Goal: Navigation & Orientation: Find specific page/section

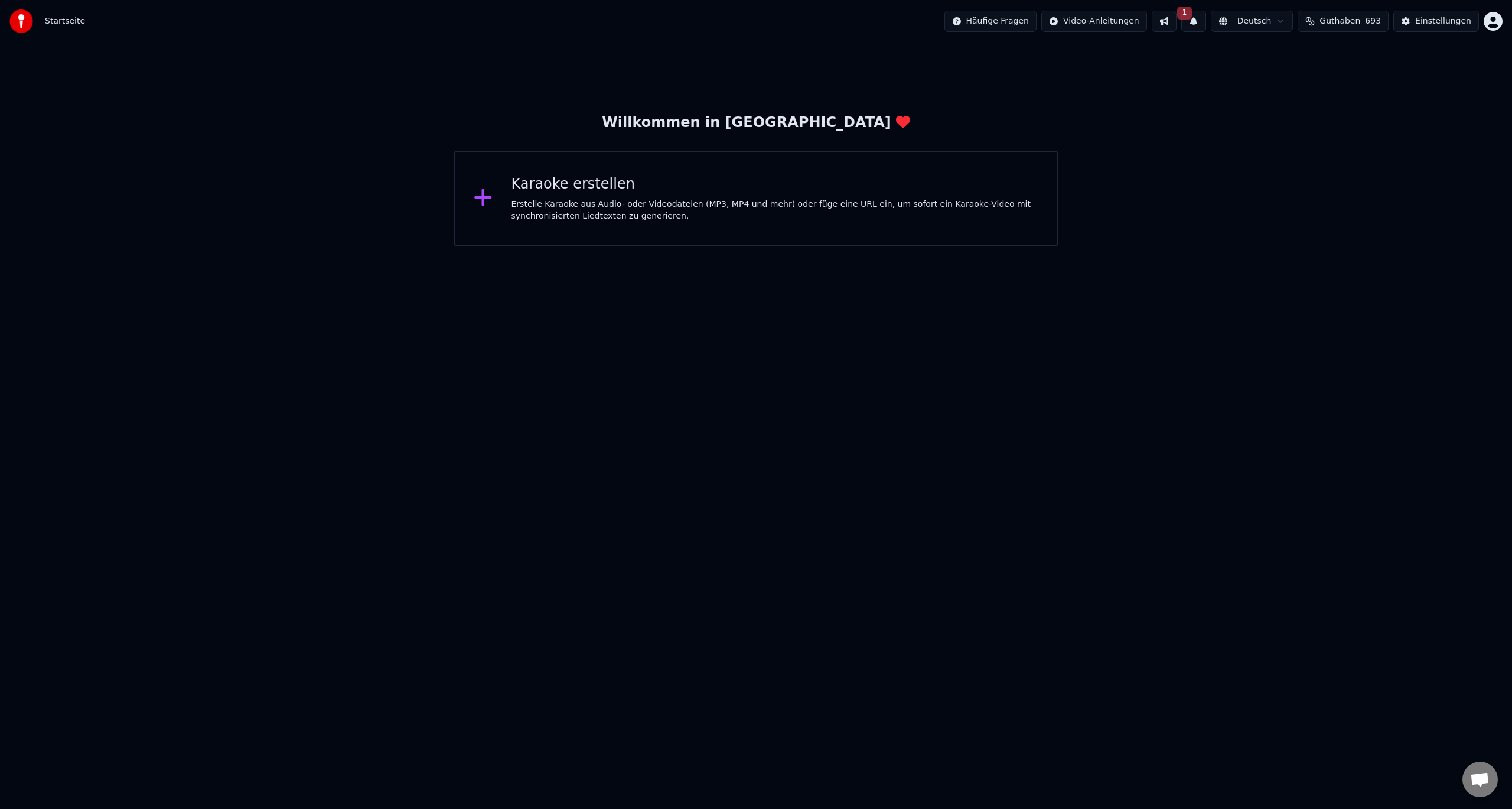
click at [795, 120] on div "Willkommen in [GEOGRAPHIC_DATA]" at bounding box center [755, 123] width 308 height 19
click at [58, 17] on span "Startseite" at bounding box center [64, 21] width 40 height 12
click at [33, 25] on img at bounding box center [21, 21] width 23 height 23
click at [1206, 20] on button "1" at bounding box center [1194, 21] width 25 height 21
click at [1177, 23] on button at bounding box center [1164, 21] width 25 height 21
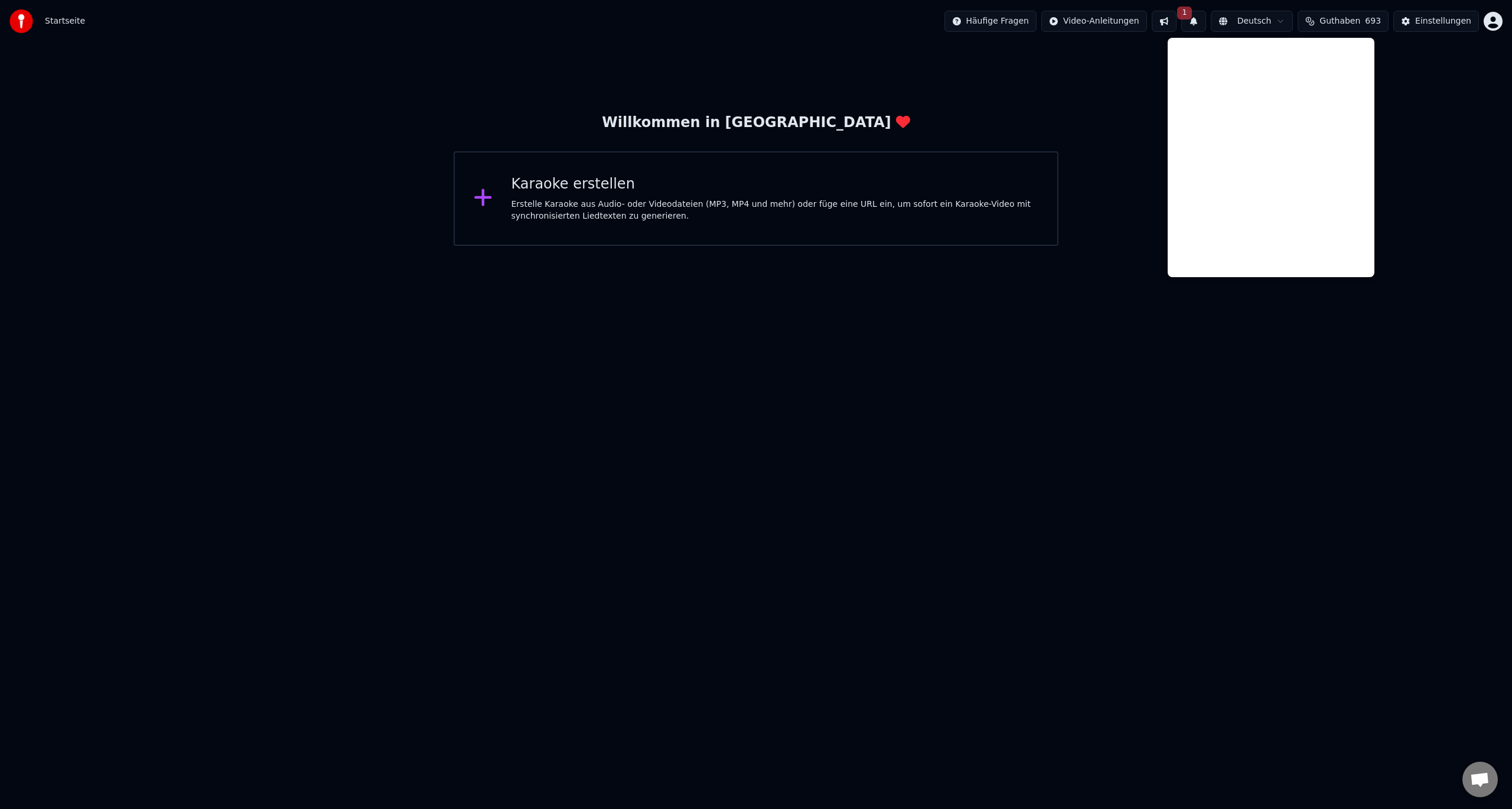
click at [1097, 93] on div "Willkommen in [PERSON_NAME] erstellen Erstelle Karaoke aus Audio- oder Videodat…" at bounding box center [756, 144] width 1512 height 203
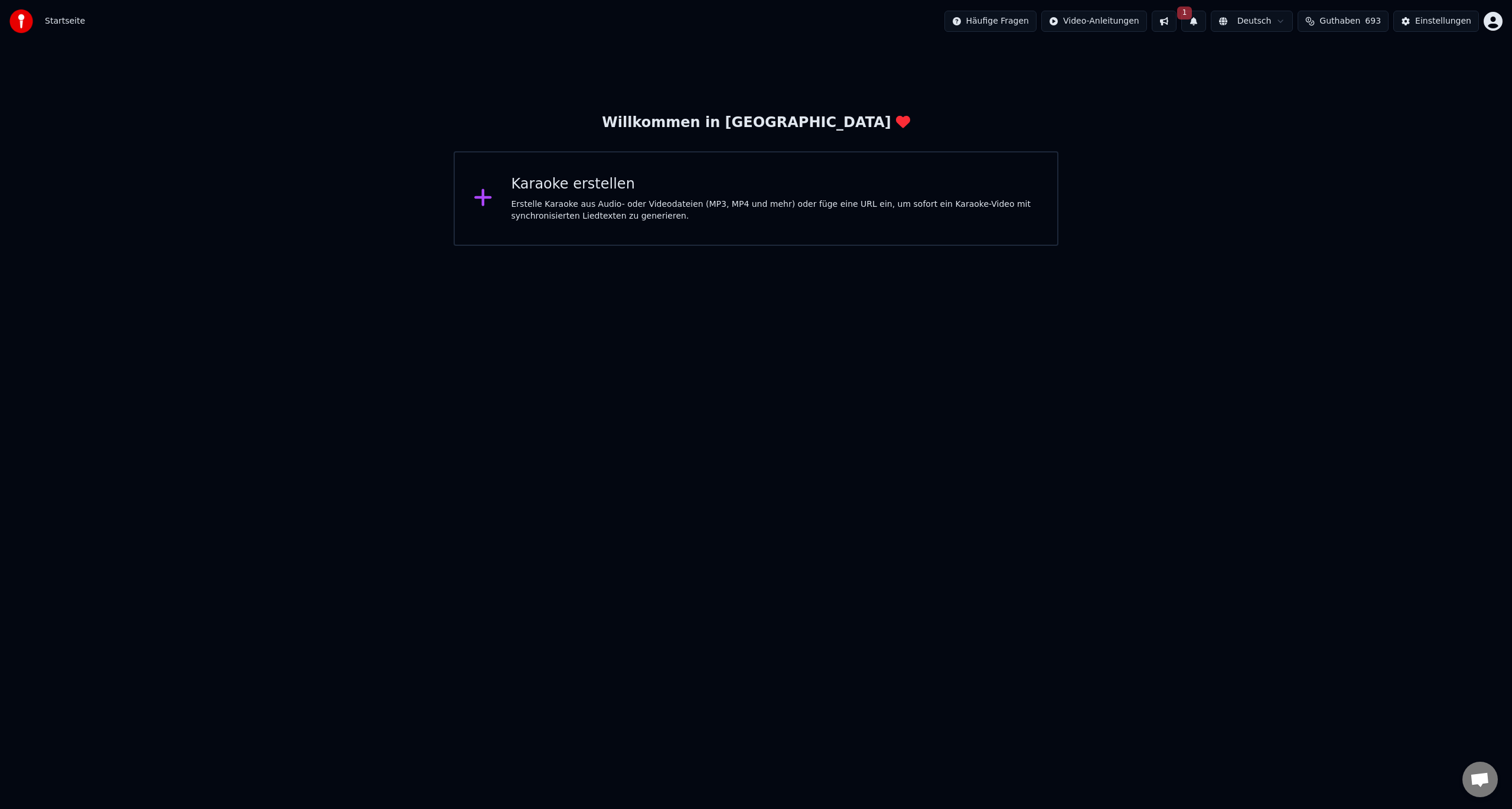
click at [1206, 21] on button "1" at bounding box center [1194, 21] width 25 height 21
click at [1250, 23] on html "Startseite Häufige Fragen Video-Anleitungen 1 Deutsch Guthaben 693 Einstellunge…" at bounding box center [756, 123] width 1512 height 246
click at [1129, 23] on html "Startseite Häufige Fragen Video-Anleitungen 1 Deutsch Guthaben 693 Einstellunge…" at bounding box center [756, 123] width 1512 height 246
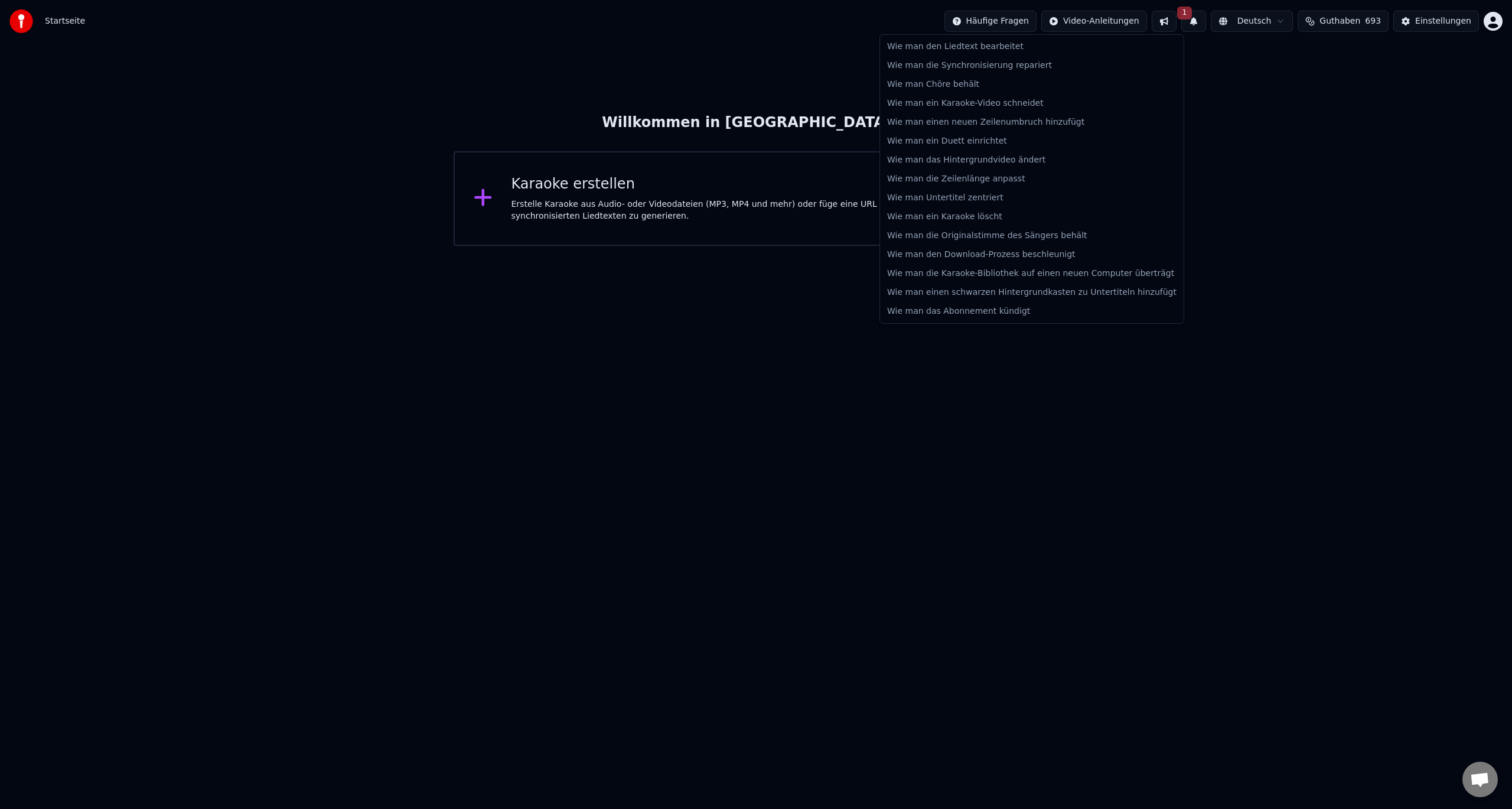
click at [1017, 25] on html "Startseite Häufige Fragen Video-Anleitungen 1 Deutsch Guthaben 693 Einstellunge…" at bounding box center [756, 123] width 1512 height 246
click at [1357, 72] on html "Startseite Häufige Fragen Video-Anleitungen 1 Deutsch Guthaben 693 Einstellunge…" at bounding box center [756, 123] width 1512 height 246
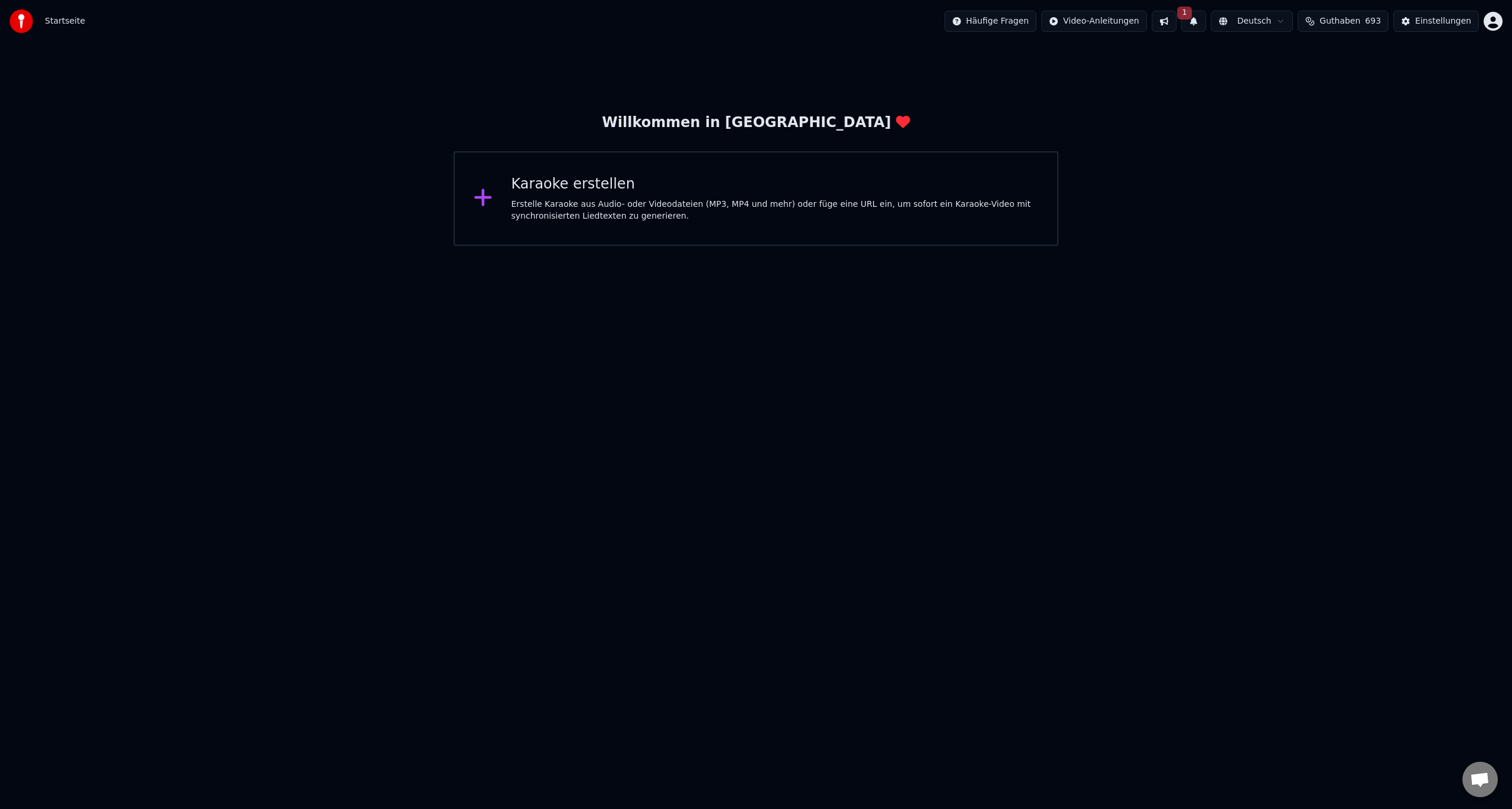
click at [1263, 21] on html "Startseite Häufige Fragen Video-Anleitungen 1 Deutsch Guthaben 693 Einstellunge…" at bounding box center [756, 123] width 1512 height 246
click at [1340, 17] on html "Startseite Häufige Fragen Video-Anleitungen 1 Deutsch Guthaben 693 Einstellunge…" at bounding box center [756, 123] width 1512 height 246
click at [1429, 21] on div "Einstellungen" at bounding box center [1443, 21] width 56 height 12
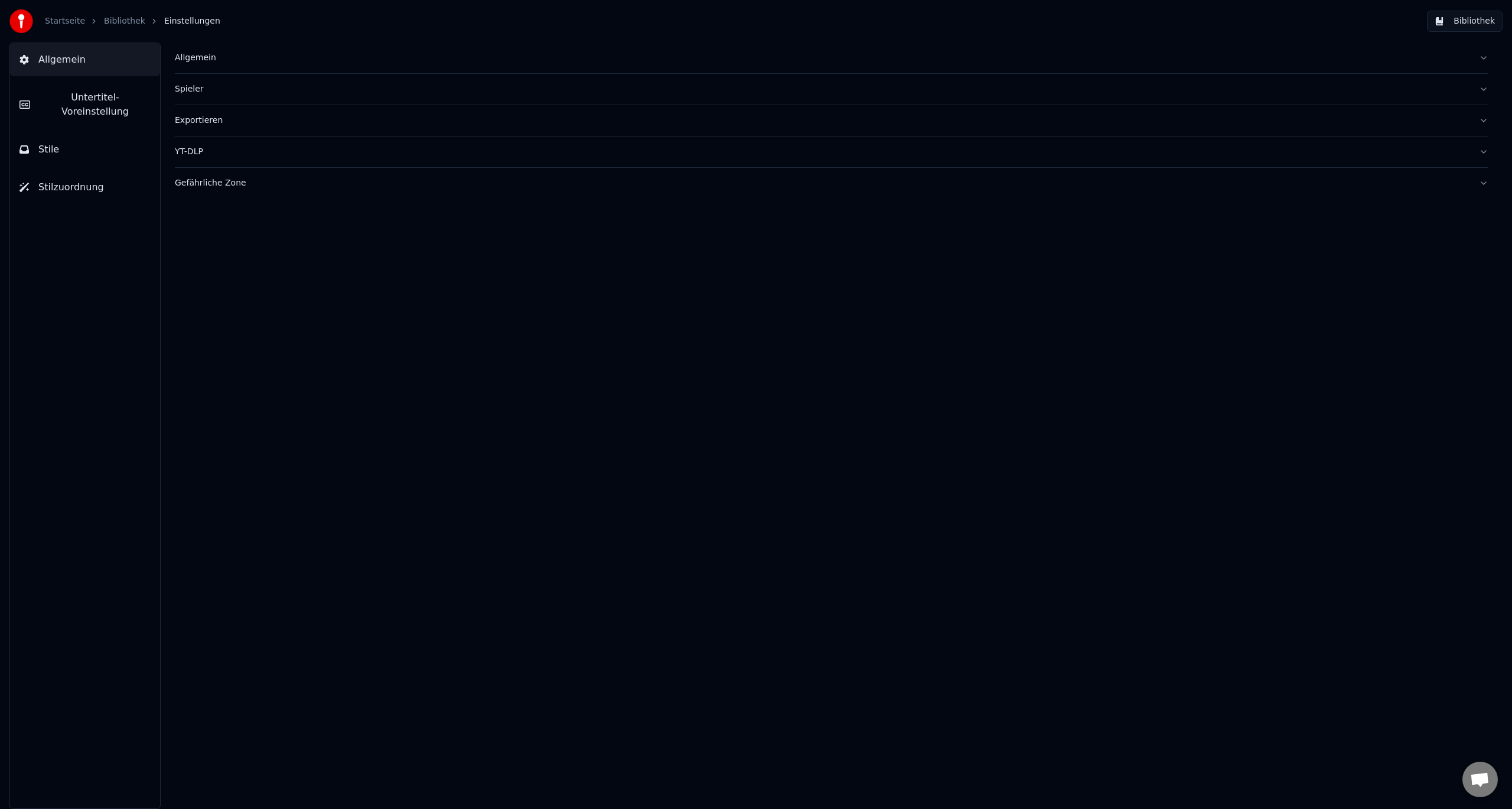
click at [1473, 21] on button "Bibliothek" at bounding box center [1465, 21] width 76 height 21
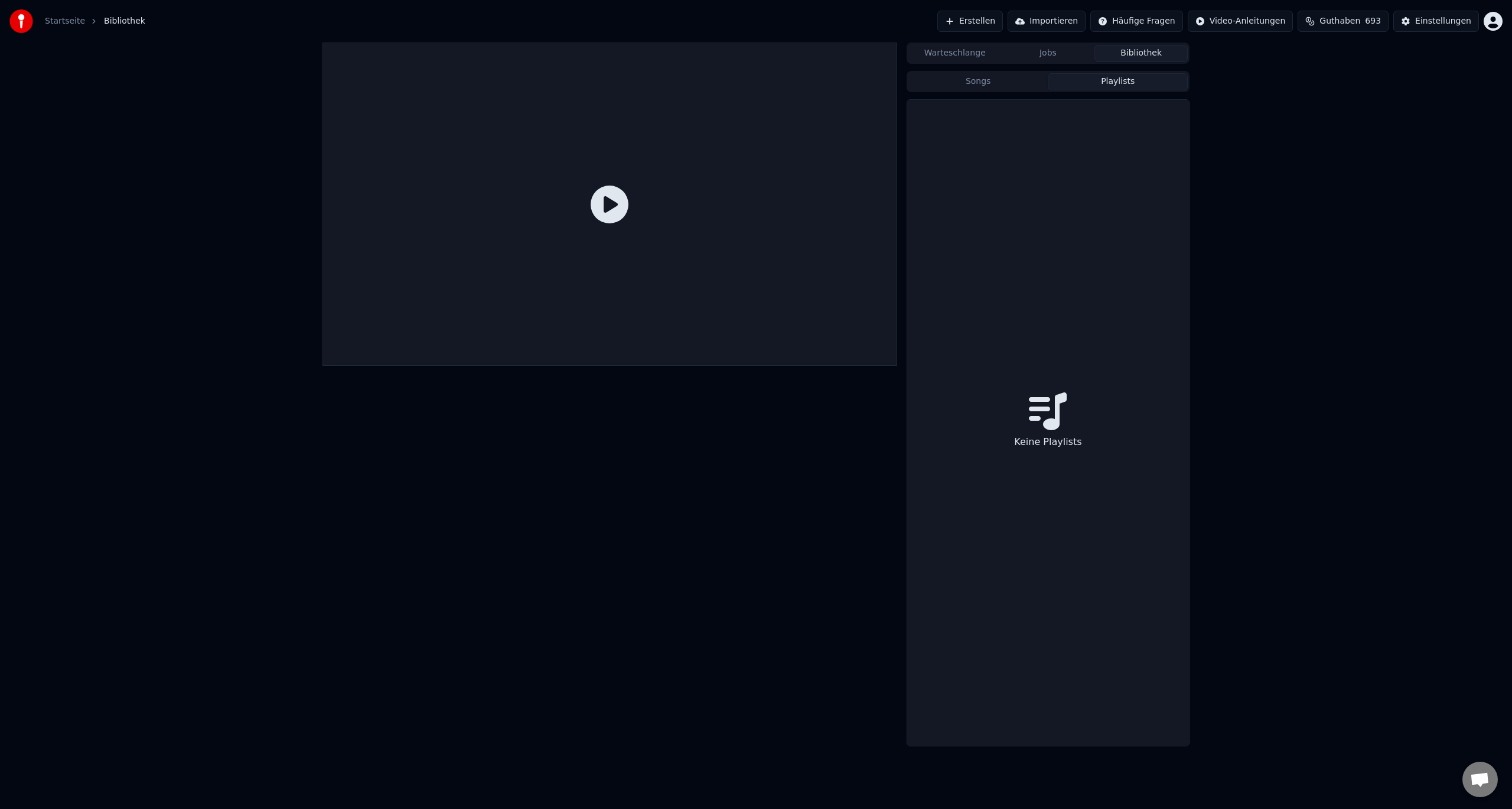
click at [1121, 82] on button "Playlists" at bounding box center [1118, 82] width 140 height 17
click at [1061, 57] on button "Jobs" at bounding box center [1048, 53] width 93 height 17
click at [948, 54] on button "Warteschlange" at bounding box center [955, 53] width 93 height 17
click at [1055, 61] on button "Jobs" at bounding box center [1048, 53] width 93 height 17
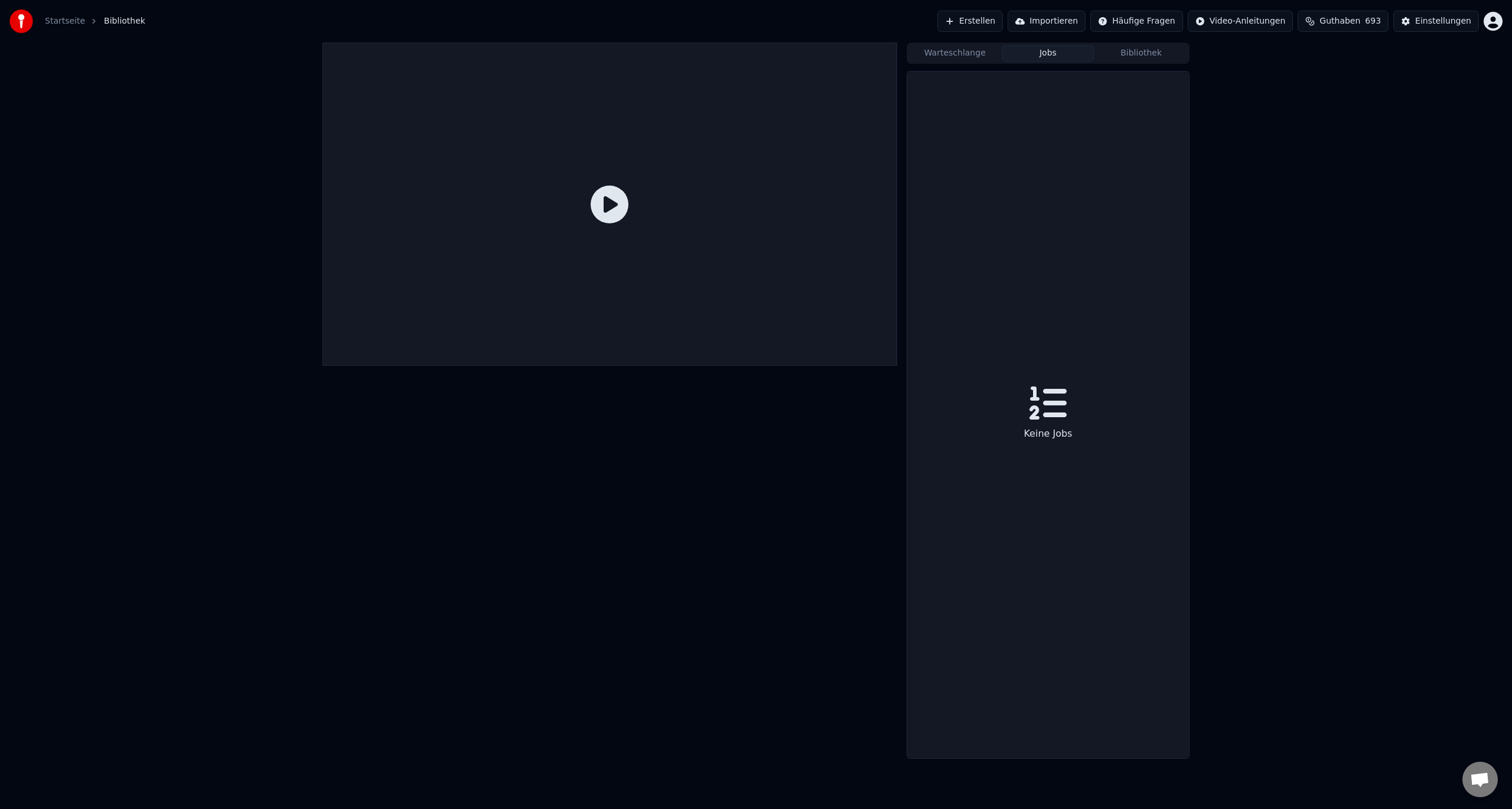
click at [1119, 54] on button "Bibliothek" at bounding box center [1141, 53] width 93 height 17
click at [1117, 85] on button "Playlists" at bounding box center [1118, 82] width 140 height 17
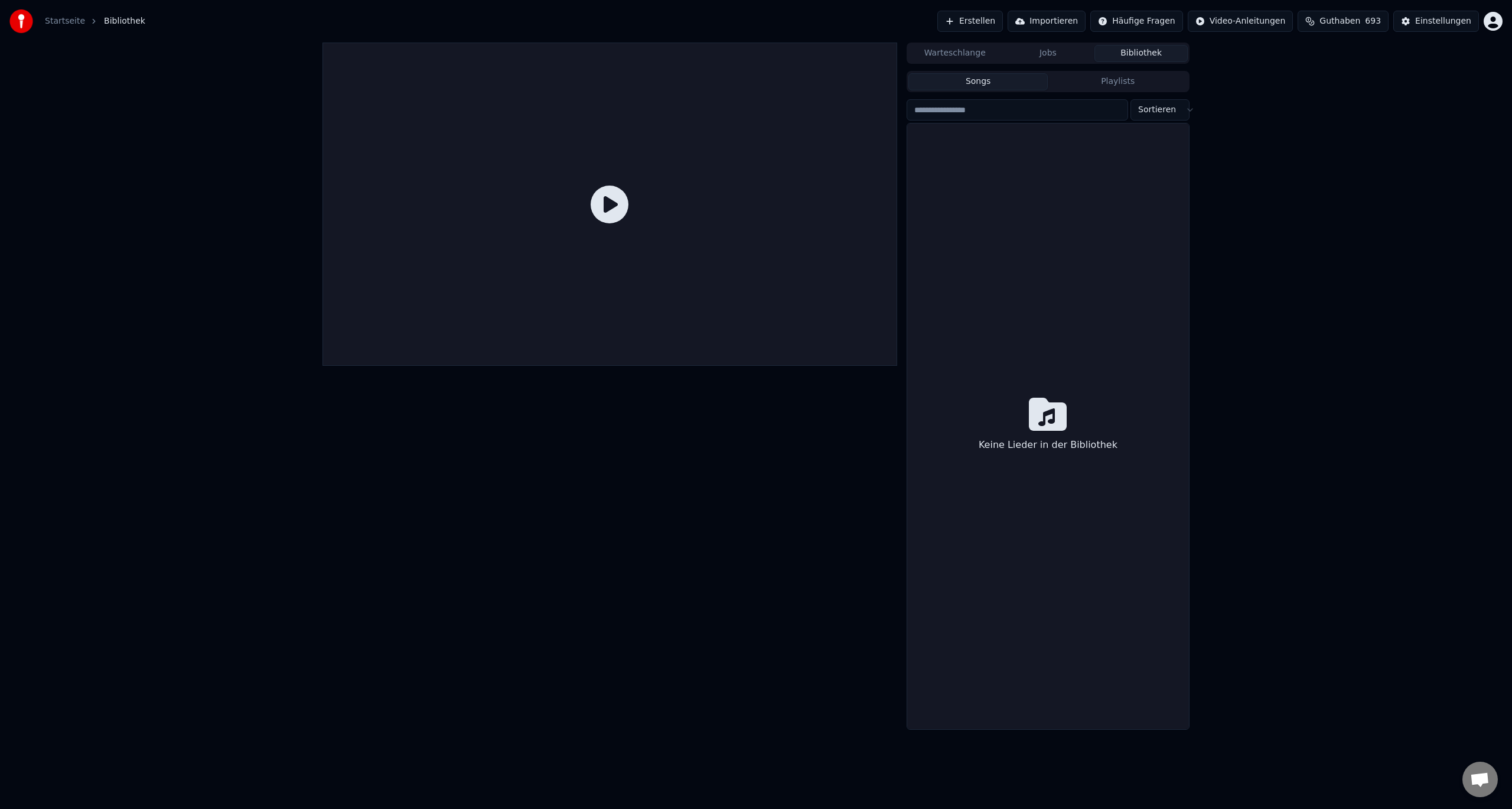
click at [986, 82] on button "Songs" at bounding box center [978, 82] width 140 height 17
click at [955, 112] on input "search" at bounding box center [1017, 110] width 222 height 21
click at [1046, 409] on icon at bounding box center [1048, 414] width 38 height 33
click at [1121, 79] on button "Playlists" at bounding box center [1118, 82] width 140 height 17
click at [1050, 54] on button "Jobs" at bounding box center [1048, 53] width 93 height 17
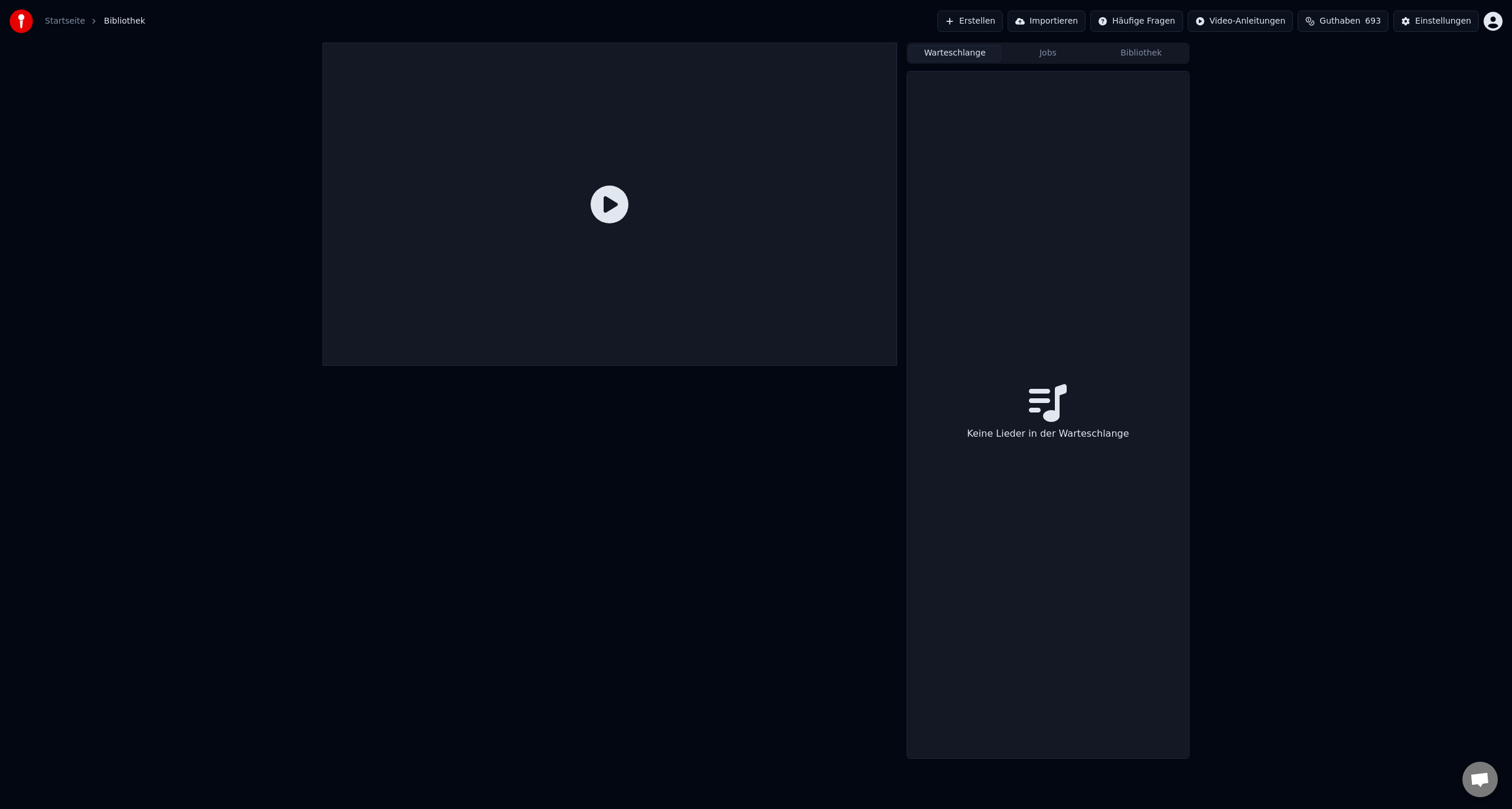
click at [977, 50] on button "Warteschlange" at bounding box center [955, 53] width 93 height 17
click at [1062, 45] on button "Jobs" at bounding box center [1048, 53] width 93 height 17
drag, startPoint x: 1054, startPoint y: 55, endPoint x: 1089, endPoint y: 52, distance: 35.1
click at [1055, 55] on button "Jobs" at bounding box center [1048, 53] width 93 height 17
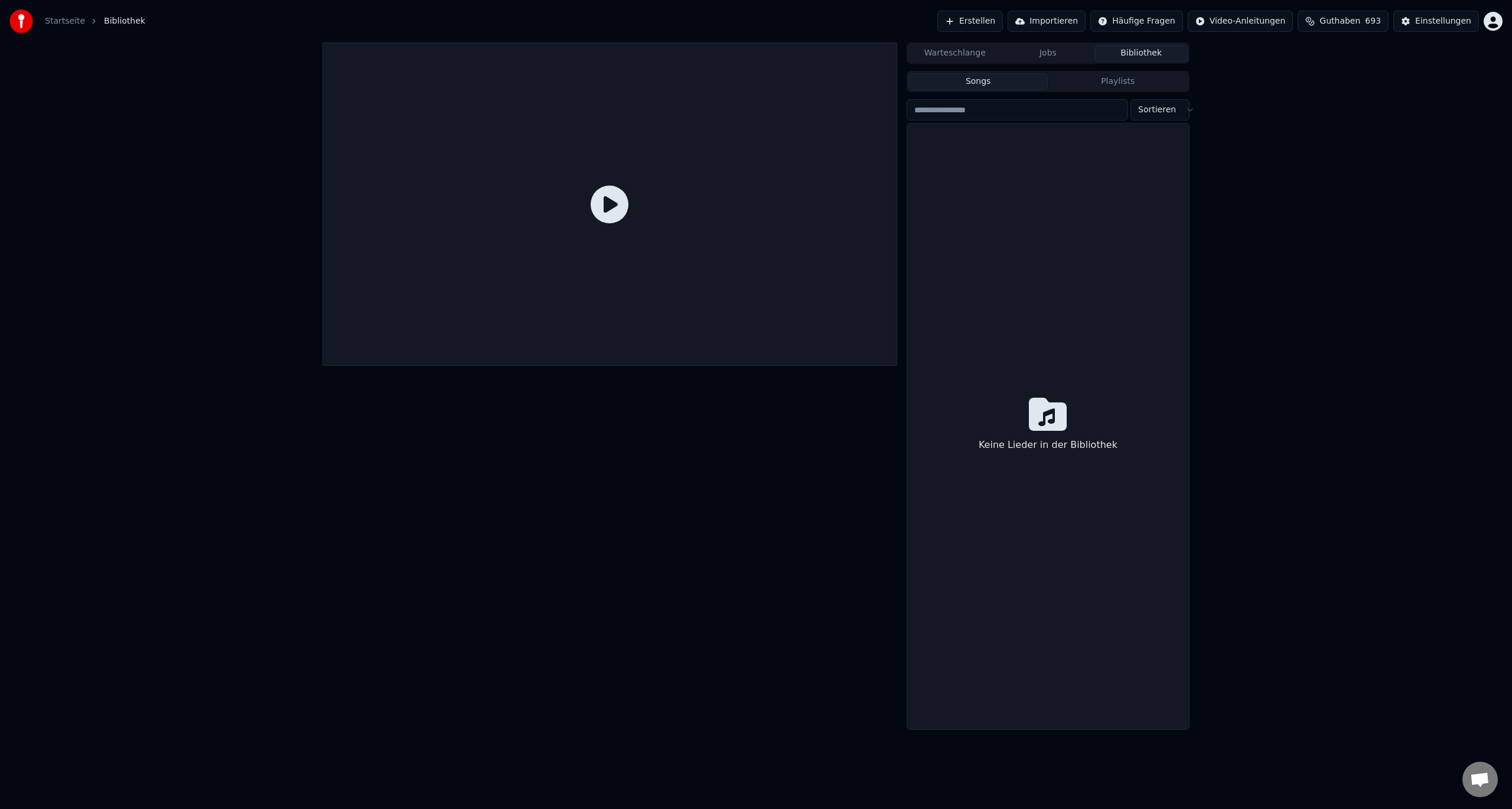
click at [1144, 53] on button "Bibliothek" at bounding box center [1141, 53] width 93 height 17
click at [1046, 53] on button "Jobs" at bounding box center [1048, 53] width 93 height 17
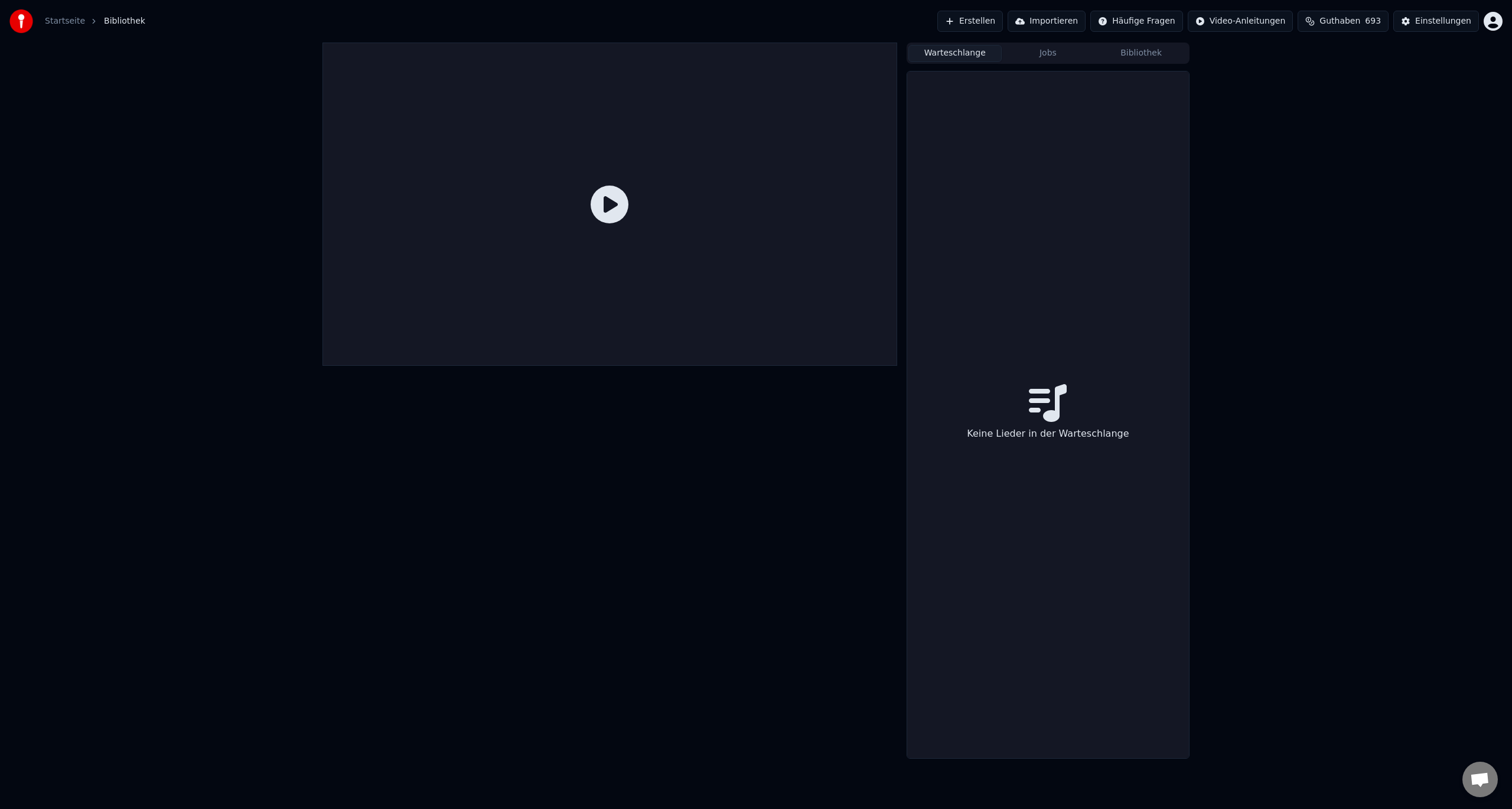
click at [966, 54] on button "Warteschlange" at bounding box center [955, 53] width 93 height 17
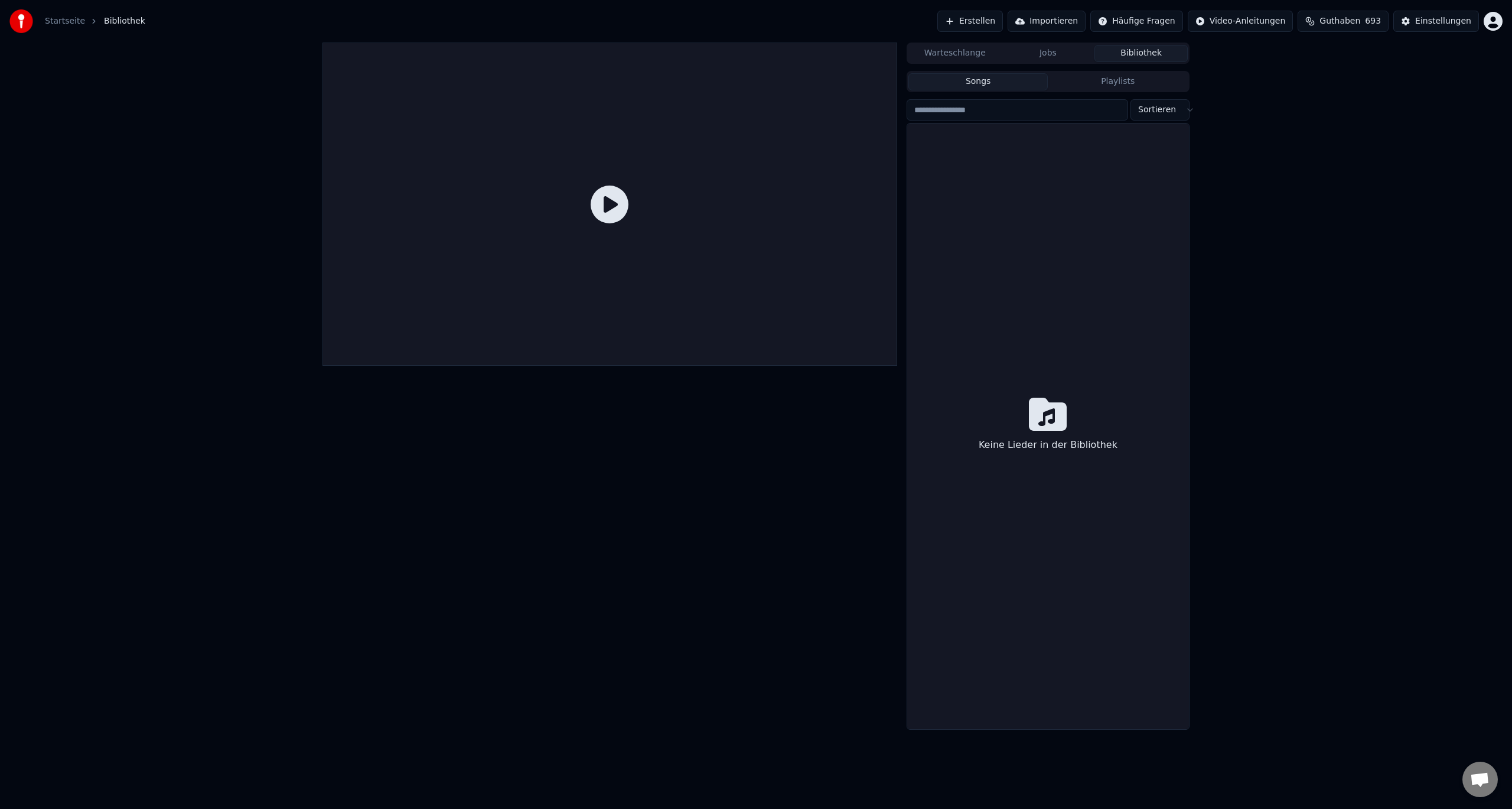
click at [1136, 50] on button "Bibliothek" at bounding box center [1141, 53] width 93 height 17
click at [1160, 109] on html "Startseite Bibliothek Erstellen Importieren Häufige Fragen Video-Anleitungen Gu…" at bounding box center [756, 404] width 1512 height 809
click at [1113, 85] on html "Startseite Bibliothek Erstellen Importieren Häufige Fragen Video-Anleitungen Gu…" at bounding box center [756, 404] width 1512 height 809
click at [941, 115] on input "search" at bounding box center [1017, 110] width 222 height 21
click at [939, 117] on input "search" at bounding box center [1017, 110] width 222 height 21
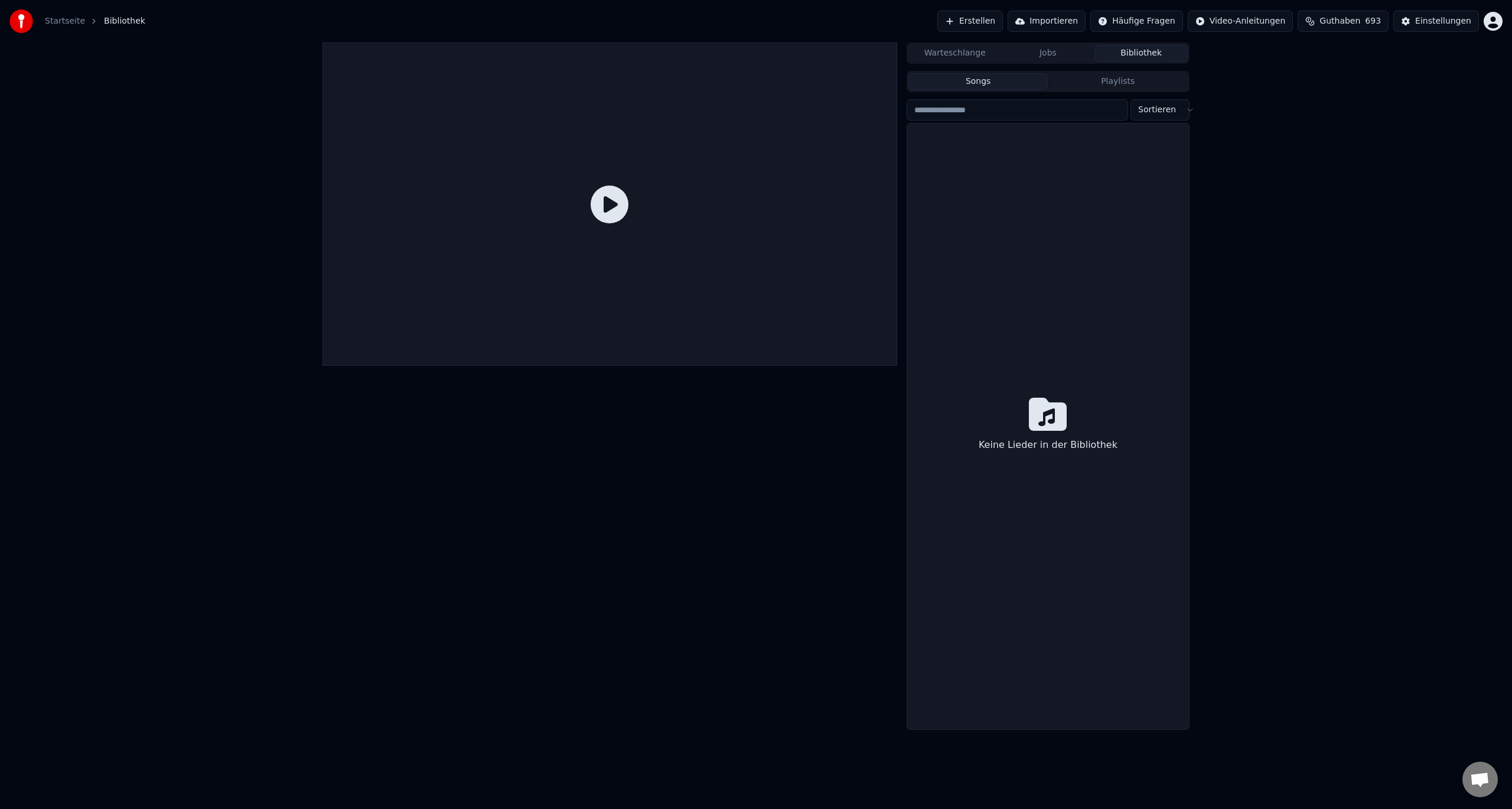
click at [972, 84] on button "Songs" at bounding box center [978, 82] width 140 height 17
click at [1108, 81] on button "Playlists" at bounding box center [1118, 82] width 140 height 17
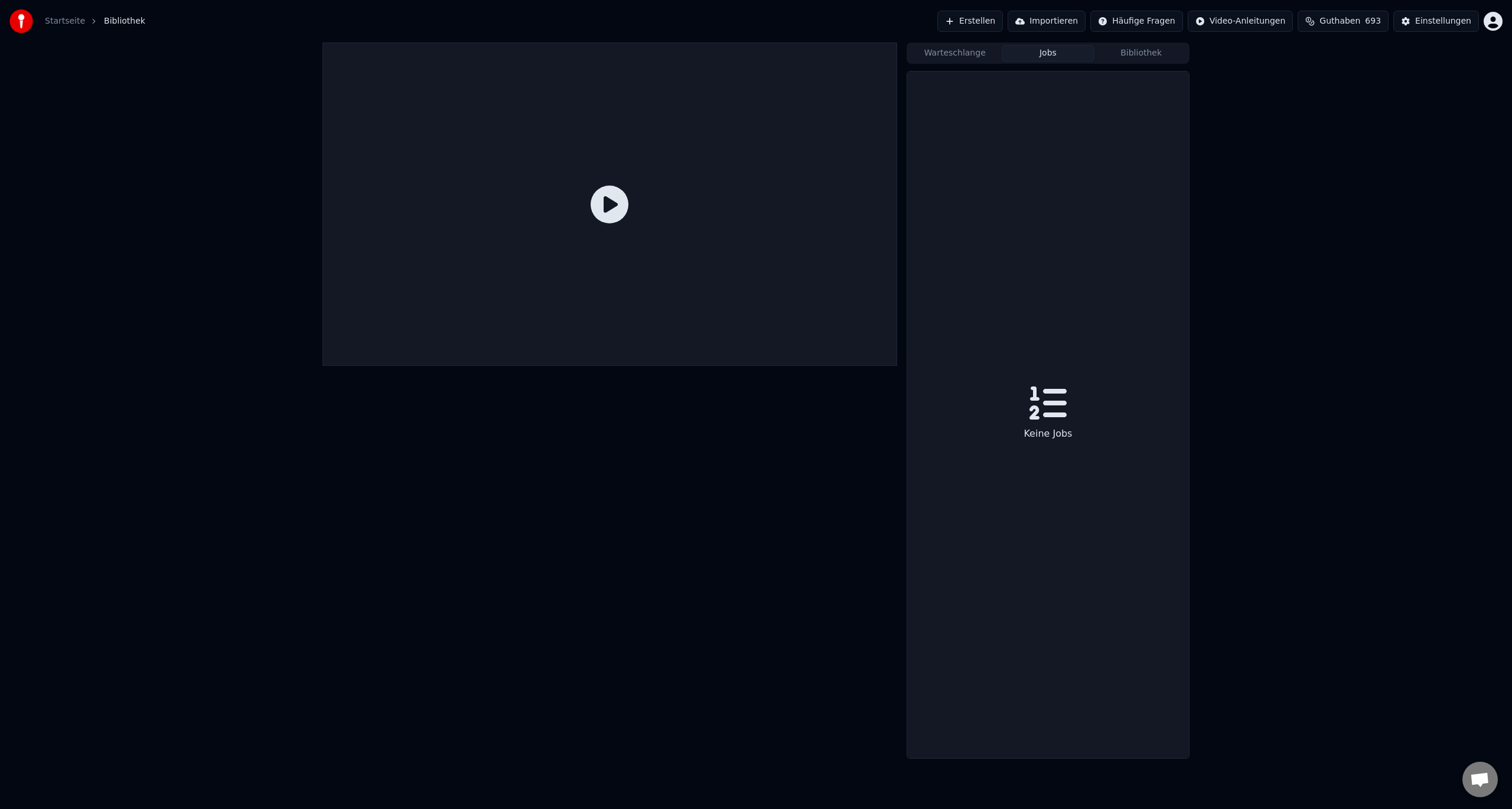
click at [1037, 57] on button "Jobs" at bounding box center [1048, 53] width 93 height 17
click at [945, 56] on button "Warteschlange" at bounding box center [955, 53] width 93 height 17
click at [1058, 55] on button "Jobs" at bounding box center [1048, 53] width 93 height 17
click at [1152, 54] on button "Bibliothek" at bounding box center [1141, 53] width 93 height 17
drag, startPoint x: 1061, startPoint y: 54, endPoint x: 998, endPoint y: 58, distance: 63.1
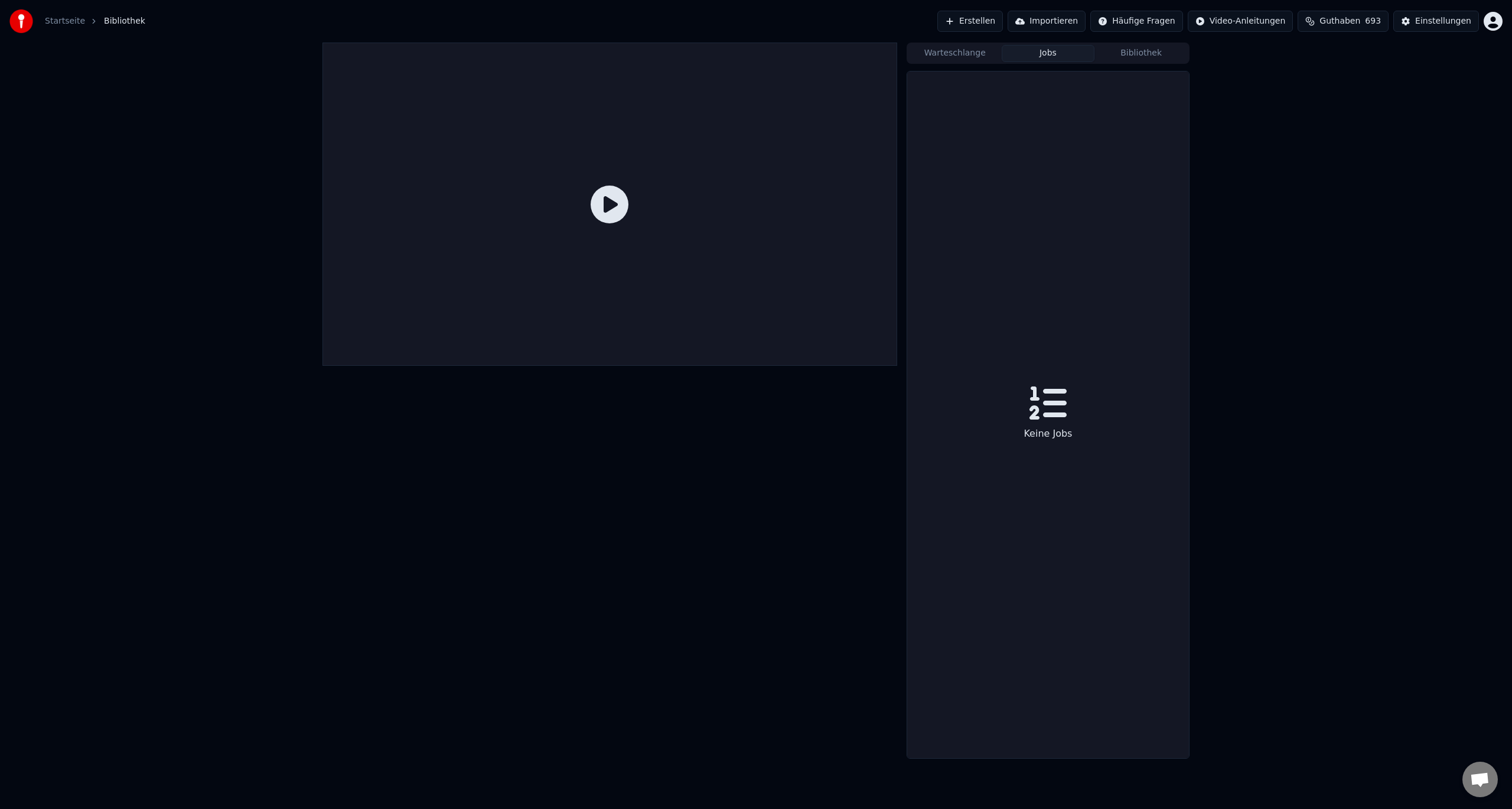
click at [1059, 54] on button "Jobs" at bounding box center [1048, 53] width 93 height 17
click at [965, 60] on button "Warteschlange" at bounding box center [955, 53] width 93 height 17
click at [1055, 54] on button "Jobs" at bounding box center [1048, 53] width 93 height 17
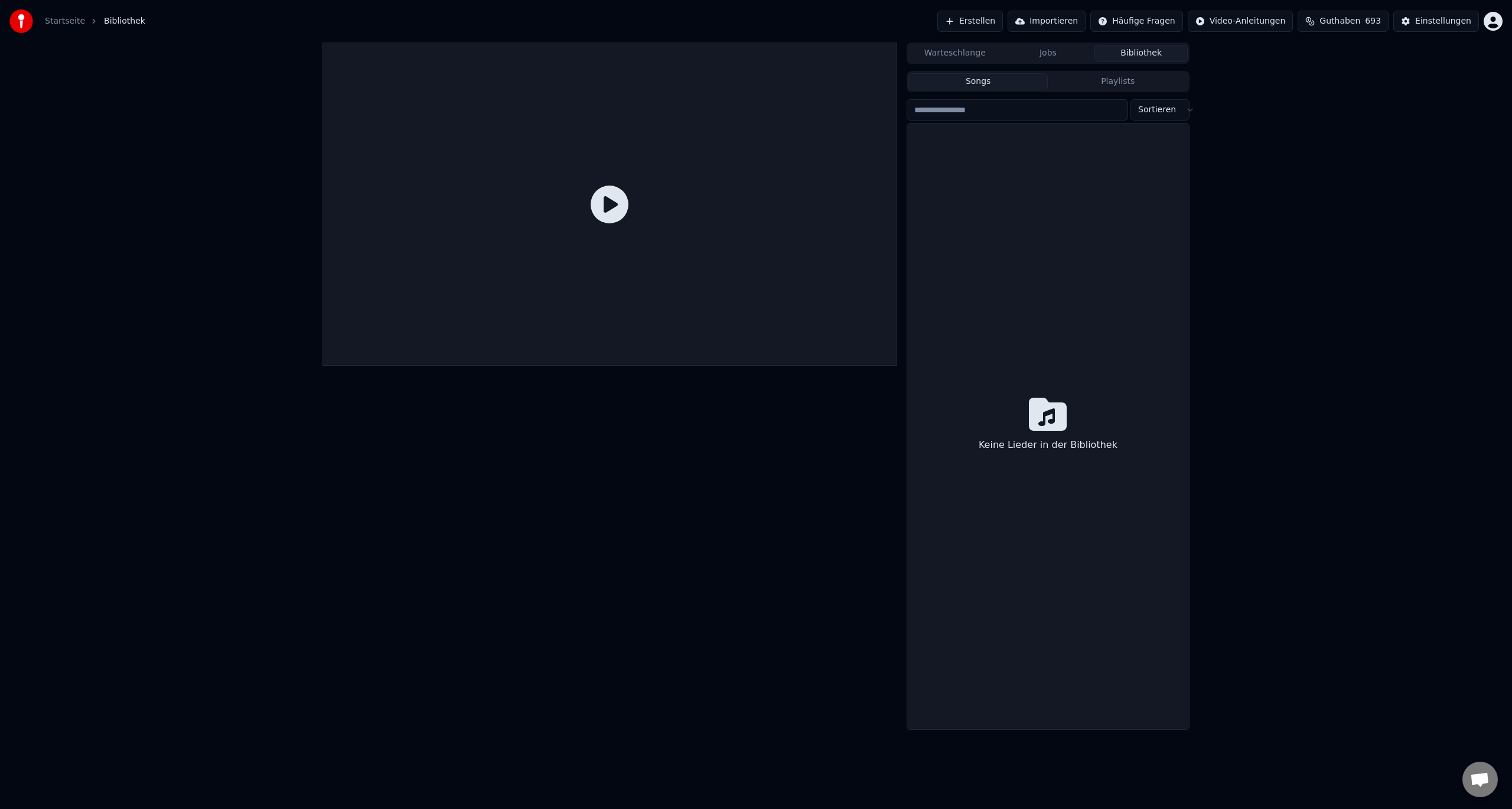
click at [1153, 53] on button "Bibliothek" at bounding box center [1141, 53] width 93 height 17
click at [1136, 111] on html "Startseite Bibliothek Erstellen Importieren Häufige Fragen Video-Anleitungen Gu…" at bounding box center [756, 404] width 1512 height 809
click at [1102, 80] on html "Startseite Bibliothek Erstellen Importieren Häufige Fragen Video-Anleitungen Gu…" at bounding box center [756, 404] width 1512 height 809
click at [972, 80] on button "Songs" at bounding box center [978, 82] width 140 height 17
drag, startPoint x: 951, startPoint y: 58, endPoint x: 953, endPoint y: 50, distance: 8.2
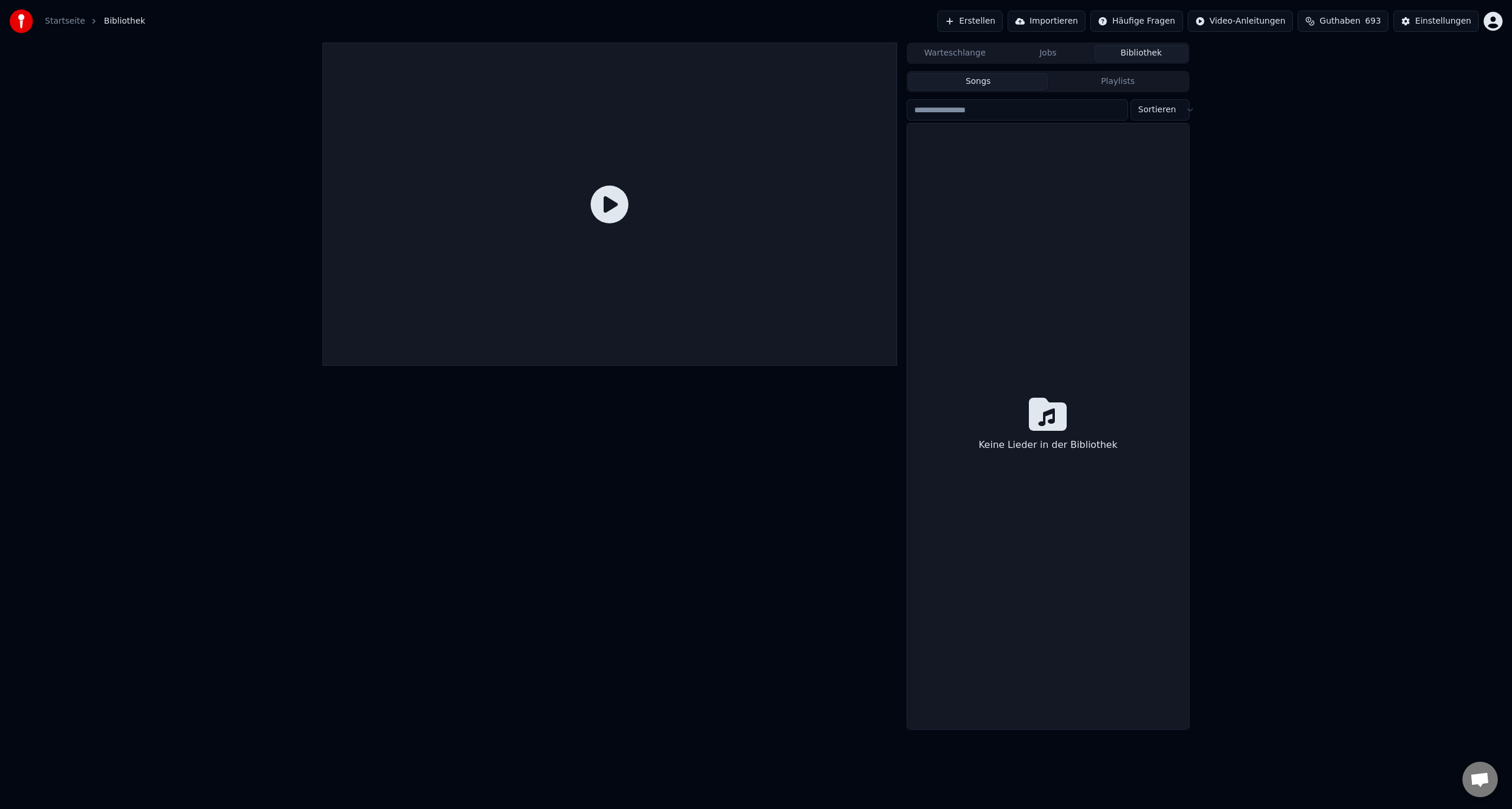
click at [951, 54] on button "Warteschlange" at bounding box center [955, 53] width 93 height 17
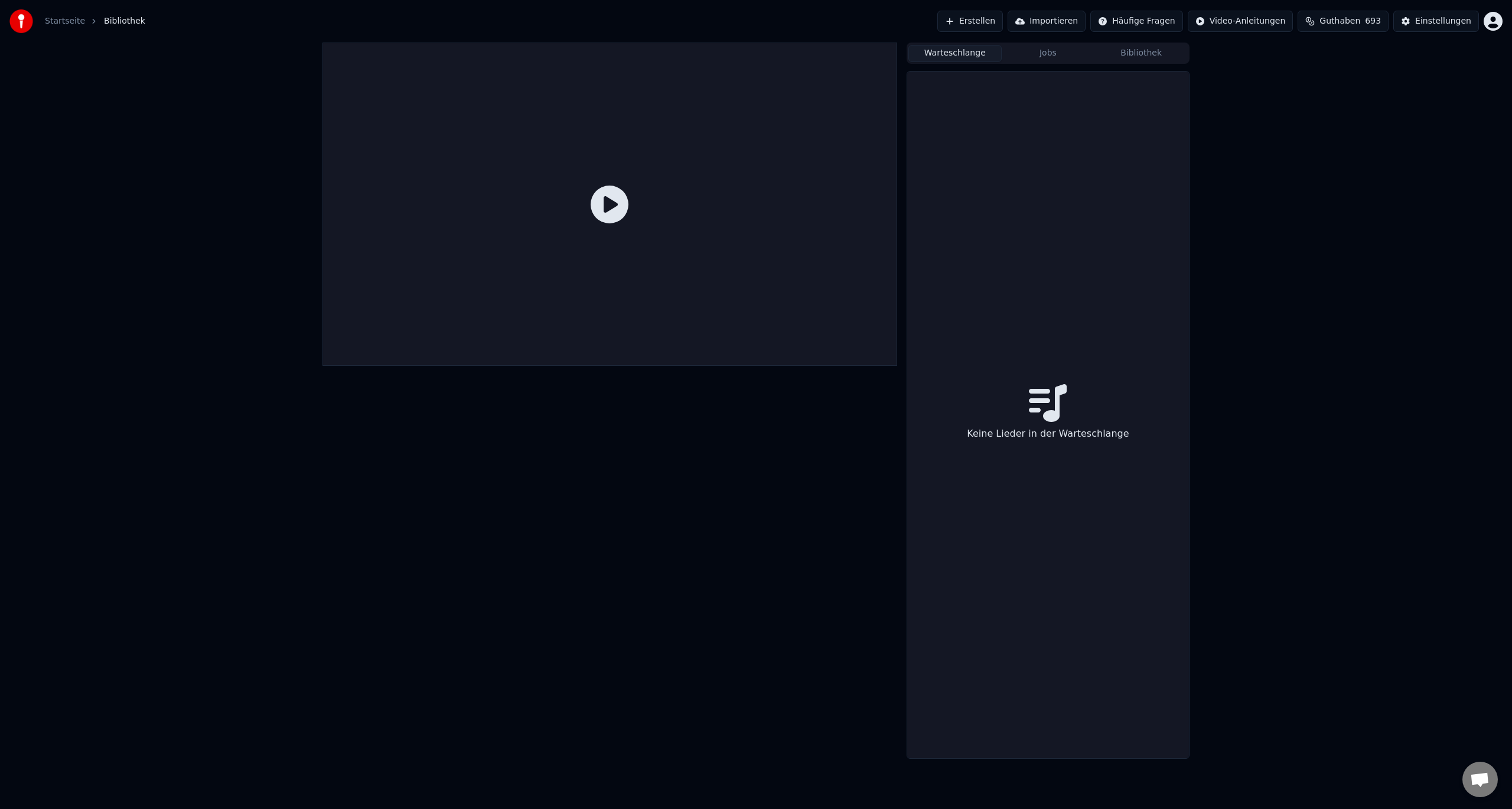
click at [1061, 53] on button "Jobs" at bounding box center [1048, 53] width 93 height 17
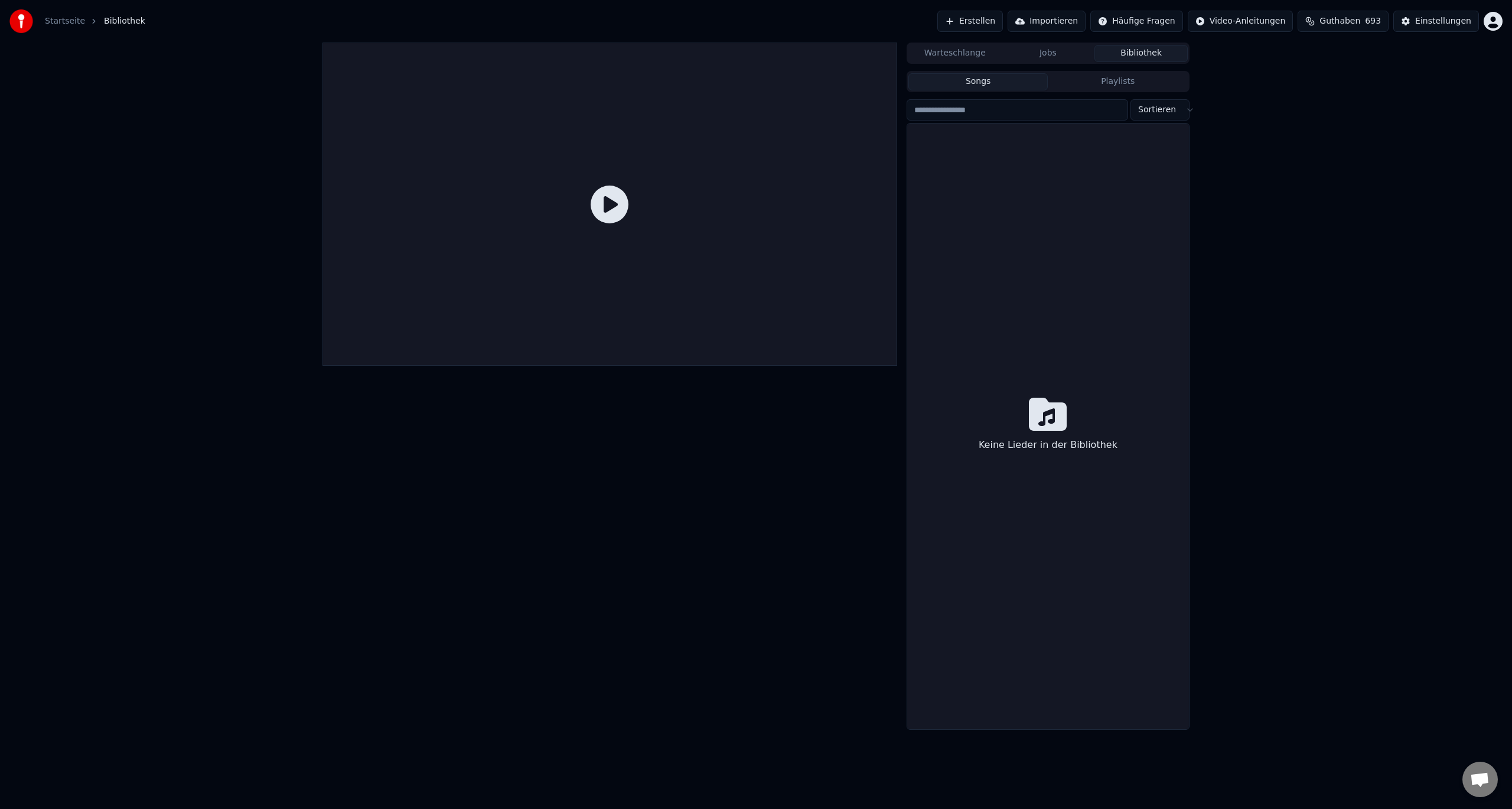
click at [1138, 55] on button "Bibliothek" at bounding box center [1141, 53] width 93 height 17
click at [1126, 46] on button "Bibliothek" at bounding box center [1141, 53] width 93 height 17
click at [1144, 51] on button "Bibliothek" at bounding box center [1141, 53] width 93 height 17
click at [952, 50] on button "Warteschlange" at bounding box center [955, 53] width 93 height 17
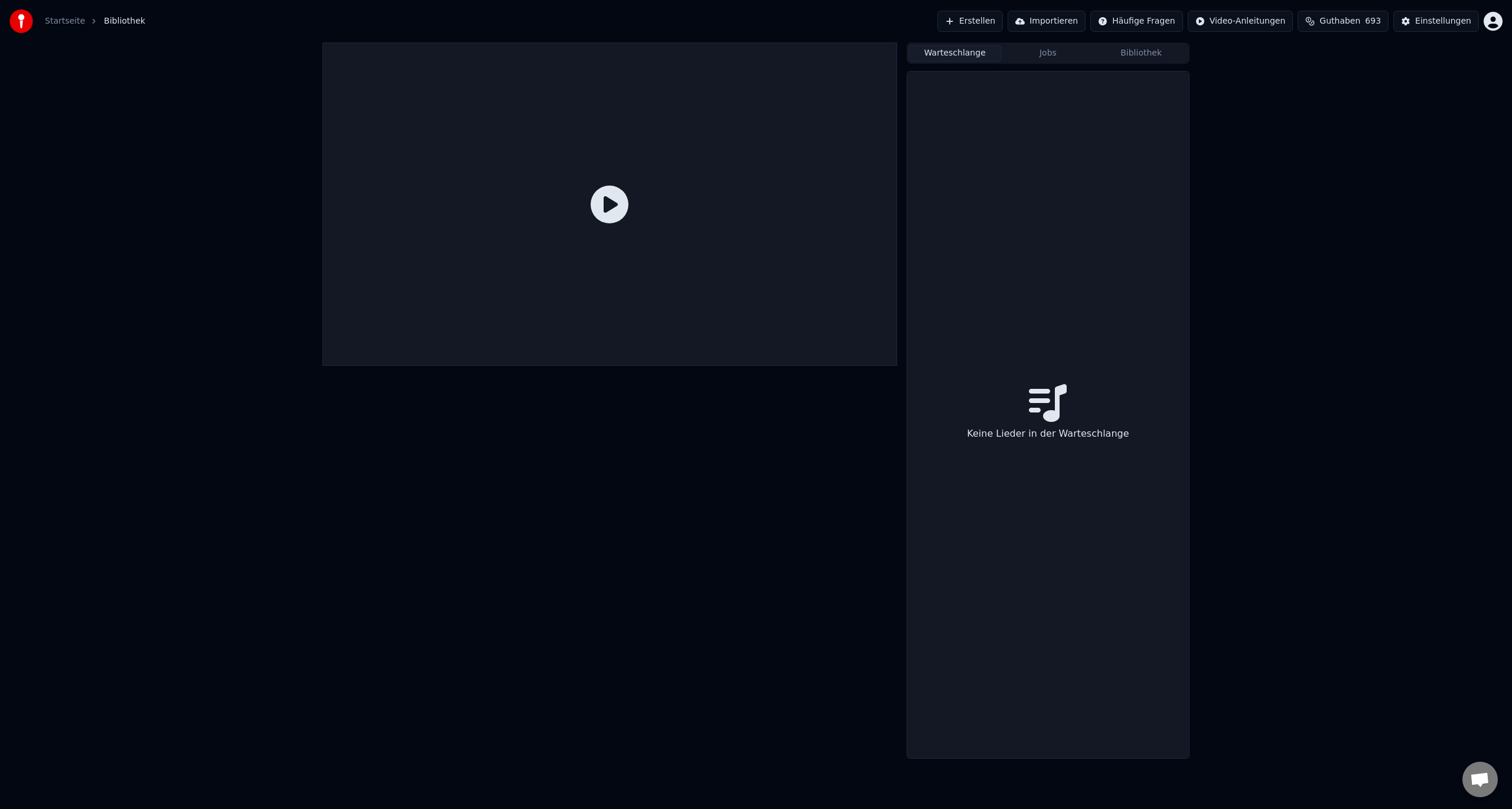
click at [1037, 44] on div "Warteschlange Jobs Bibliothek" at bounding box center [1048, 53] width 283 height 21
drag, startPoint x: 1099, startPoint y: 53, endPoint x: 1092, endPoint y: 54, distance: 7.1
click at [1095, 53] on button "Bibliothek" at bounding box center [1141, 53] width 93 height 17
click at [1041, 53] on button "Jobs" at bounding box center [1048, 53] width 93 height 17
click at [1126, 52] on button "Bibliothek" at bounding box center [1141, 53] width 93 height 17
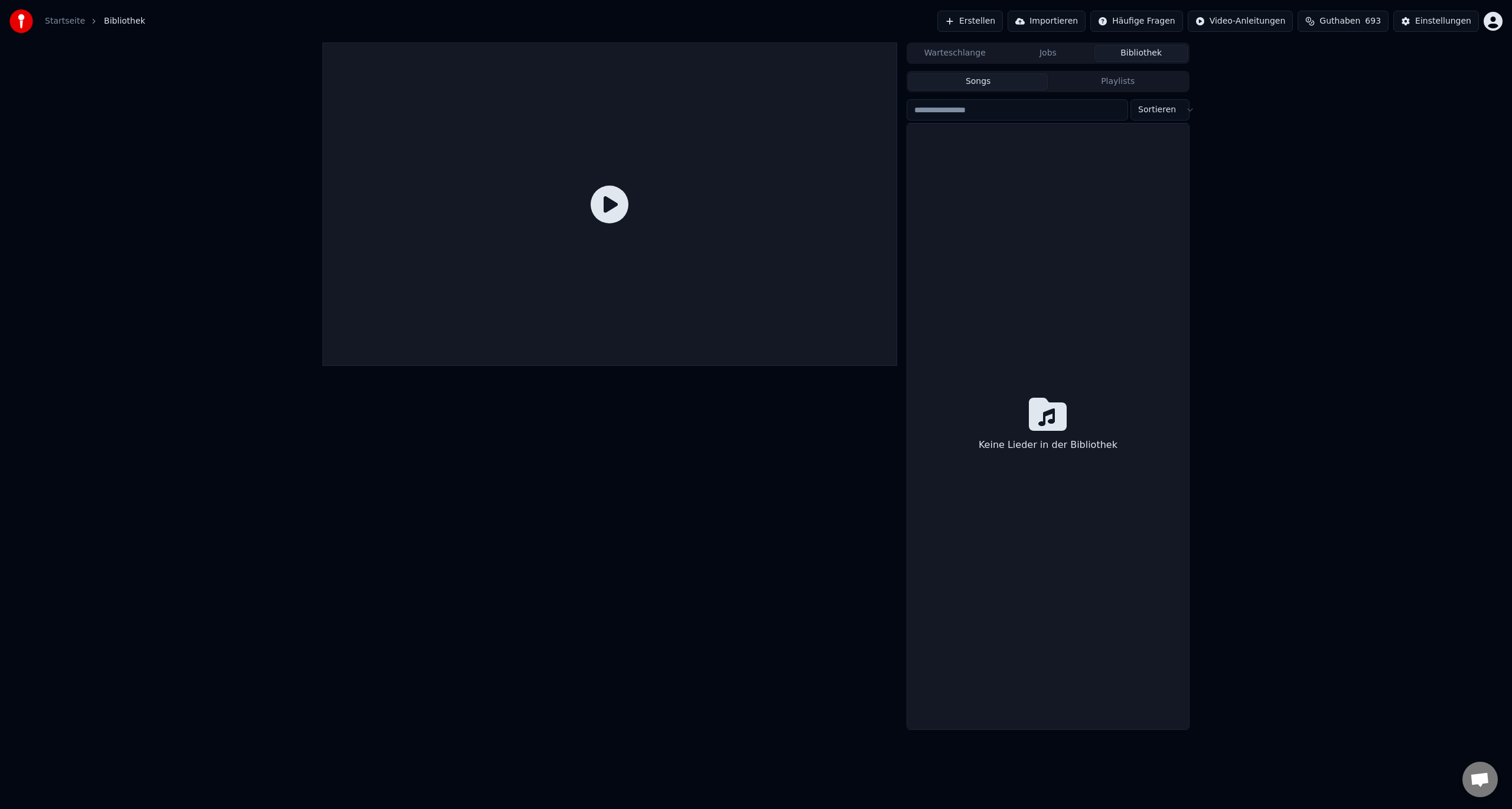
click at [1150, 114] on html "Startseite Bibliothek Erstellen Importieren Häufige Fragen Video-Anleitungen Gu…" at bounding box center [756, 404] width 1512 height 809
click at [1134, 88] on html "Startseite Bibliothek Erstellen Importieren Häufige Fragen Video-Anleitungen Gu…" at bounding box center [756, 404] width 1512 height 809
drag, startPoint x: 946, startPoint y: 115, endPoint x: 1354, endPoint y: 17, distance: 419.6
click at [946, 115] on input "search" at bounding box center [1017, 110] width 222 height 21
click at [1495, 23] on html "Startseite Bibliothek Erstellen Importieren Häufige Fragen Video-Anleitungen Gu…" at bounding box center [756, 404] width 1512 height 809
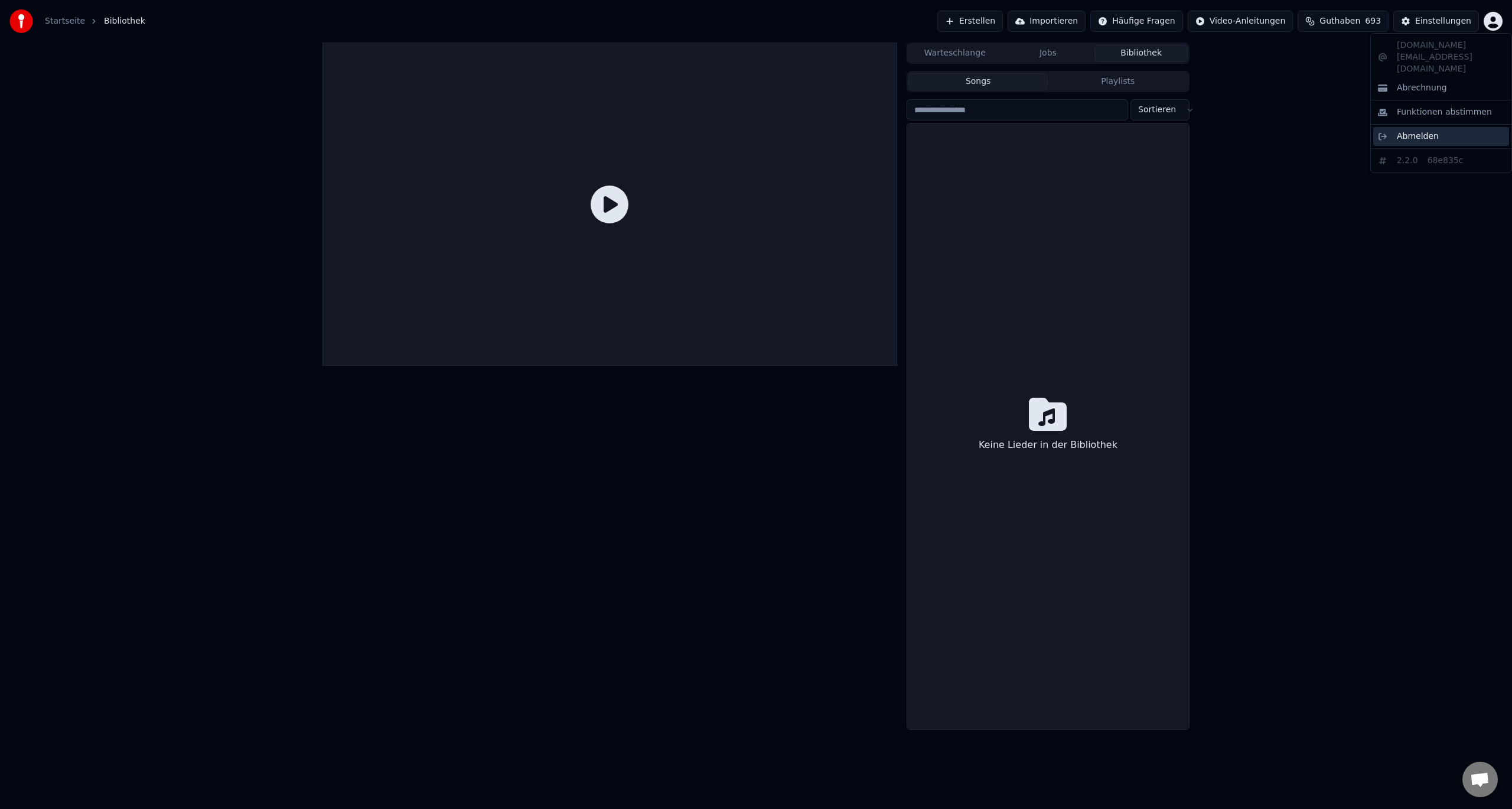
click at [1419, 131] on span "Abmelden" at bounding box center [1418, 136] width 42 height 12
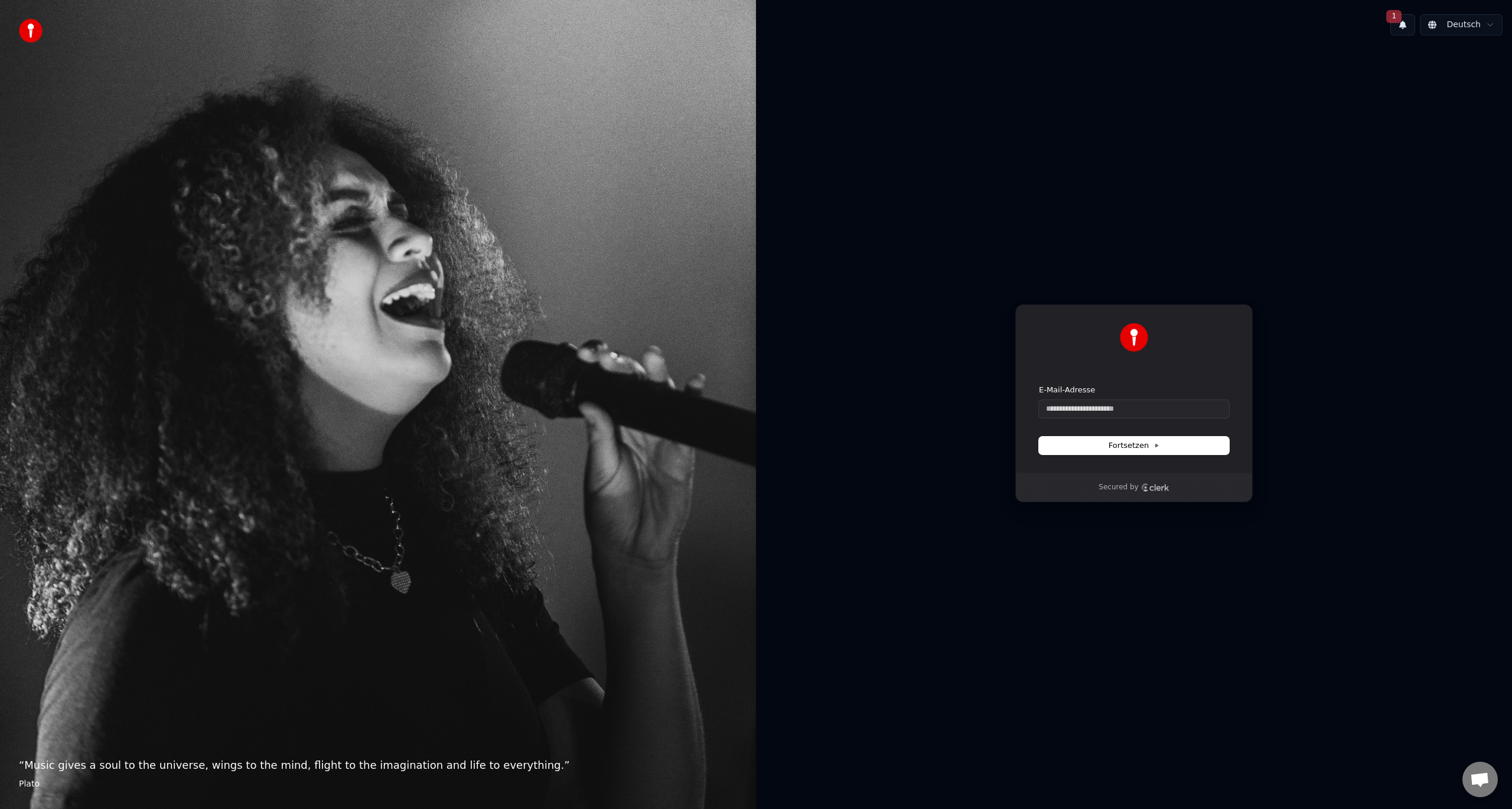
click at [1404, 29] on button "1" at bounding box center [1403, 25] width 25 height 21
